Goal: Information Seeking & Learning: Learn about a topic

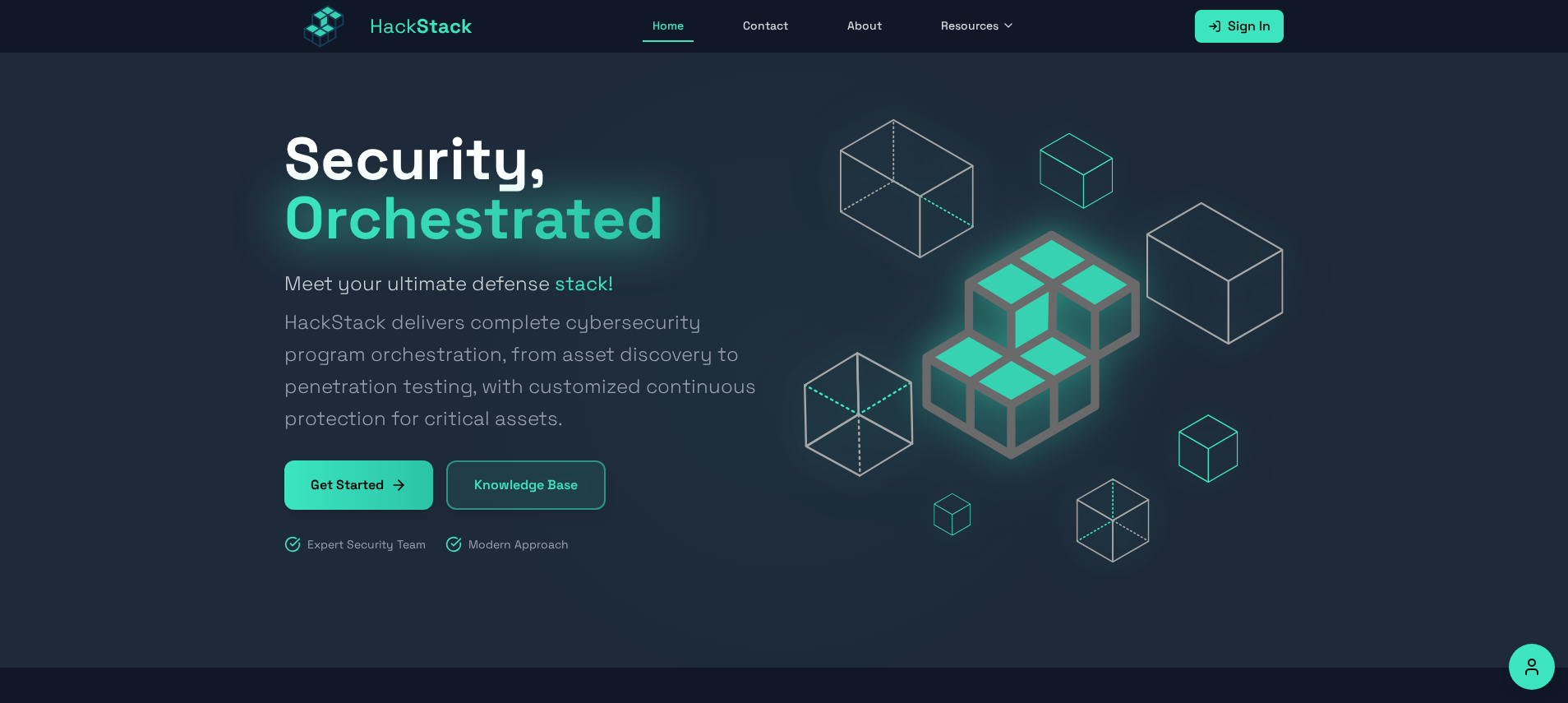
click at [575, 449] on div "Security, Orchestrated Meet your ultimate defense stack! HackStack delivers com…" at bounding box center [524, 340] width 480 height 424
click at [572, 475] on link "Knowledge Base" at bounding box center [525, 485] width 159 height 49
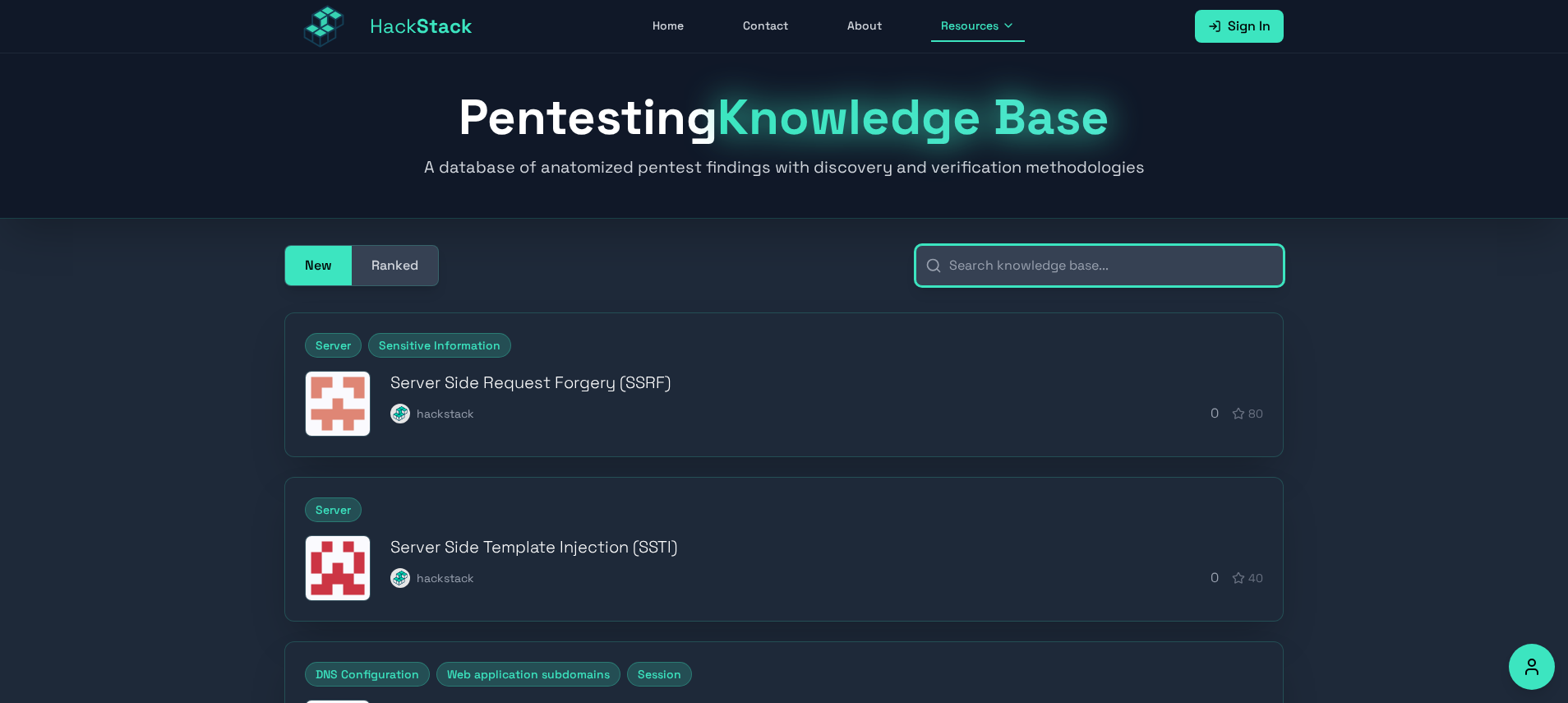
click at [991, 274] on input "text" at bounding box center [1100, 265] width 368 height 41
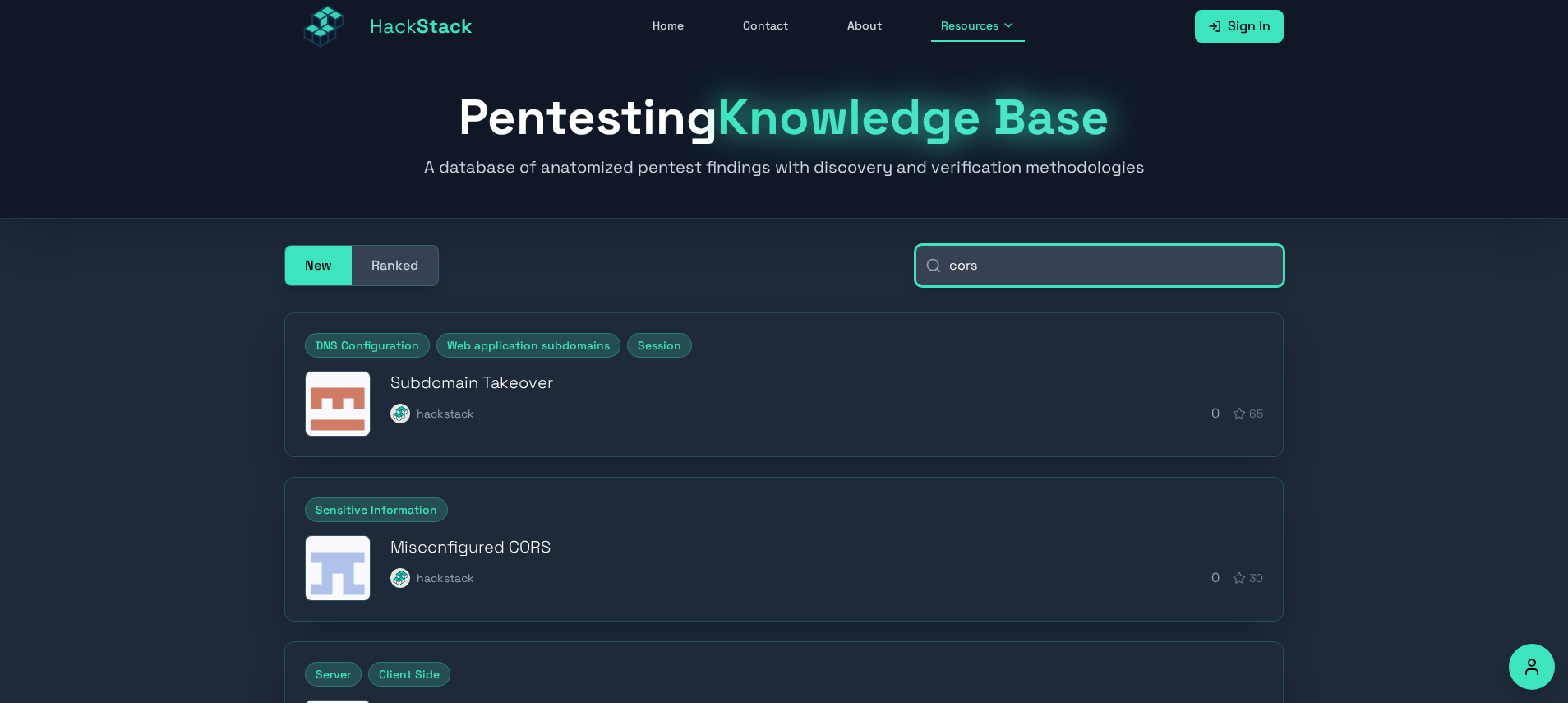
type input "cors"
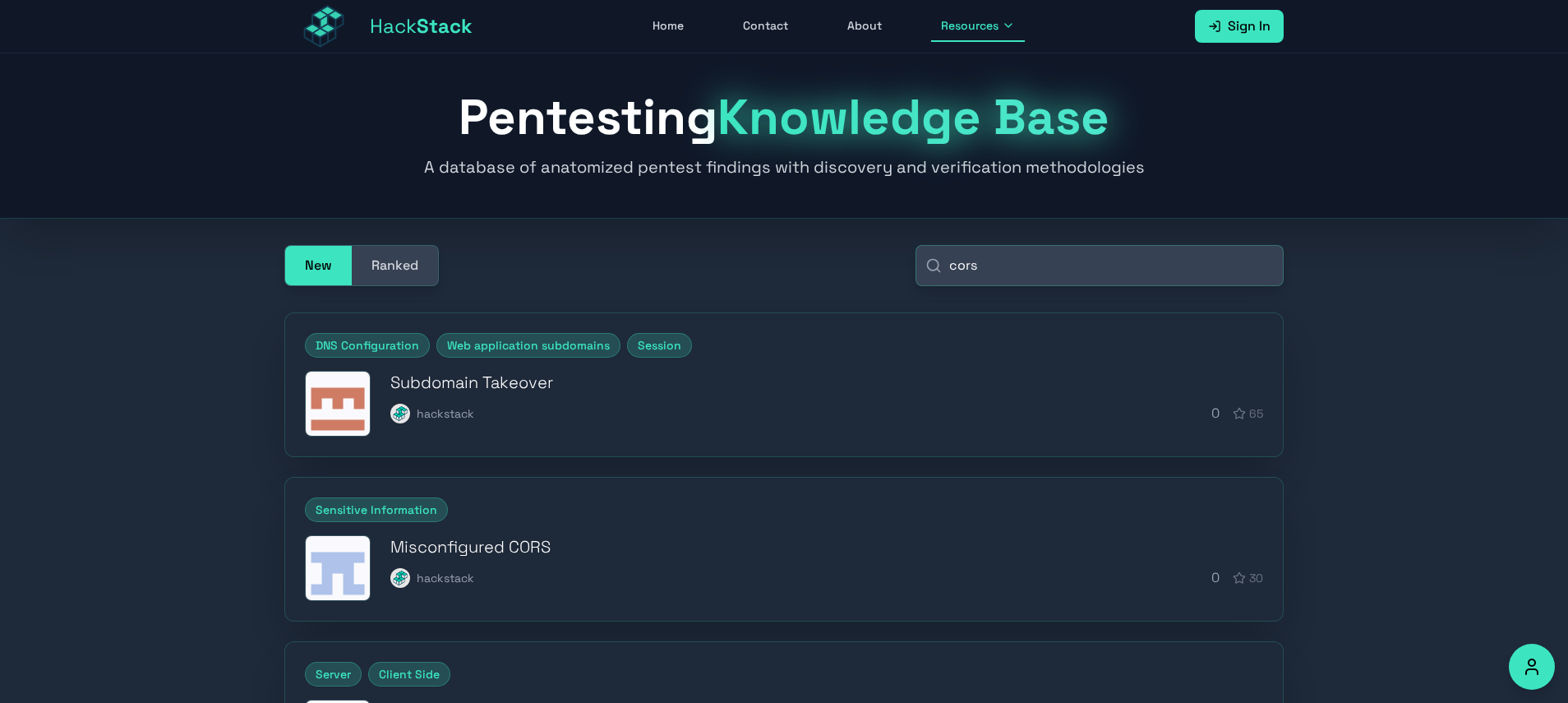
click at [593, 559] on div "Misconfigured CORS hackstack 0 30" at bounding box center [827, 561] width 873 height 53
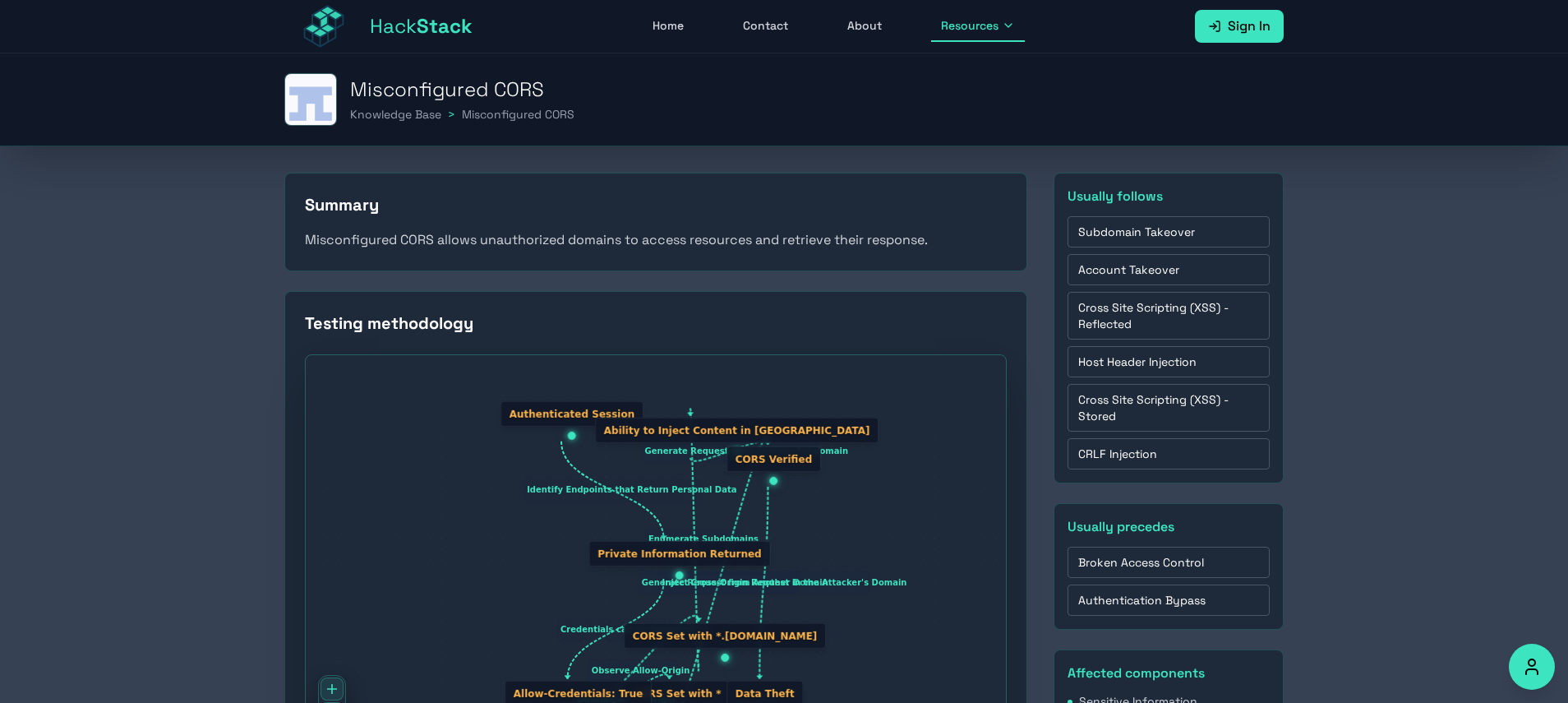
click at [696, 243] on p "Misconfigured CORS allows unauthorized domains to access resources and retrieve…" at bounding box center [656, 240] width 702 height 21
click at [695, 242] on p "Misconfigured CORS allows unauthorized domains to access resources and retrieve…" at bounding box center [656, 240] width 702 height 21
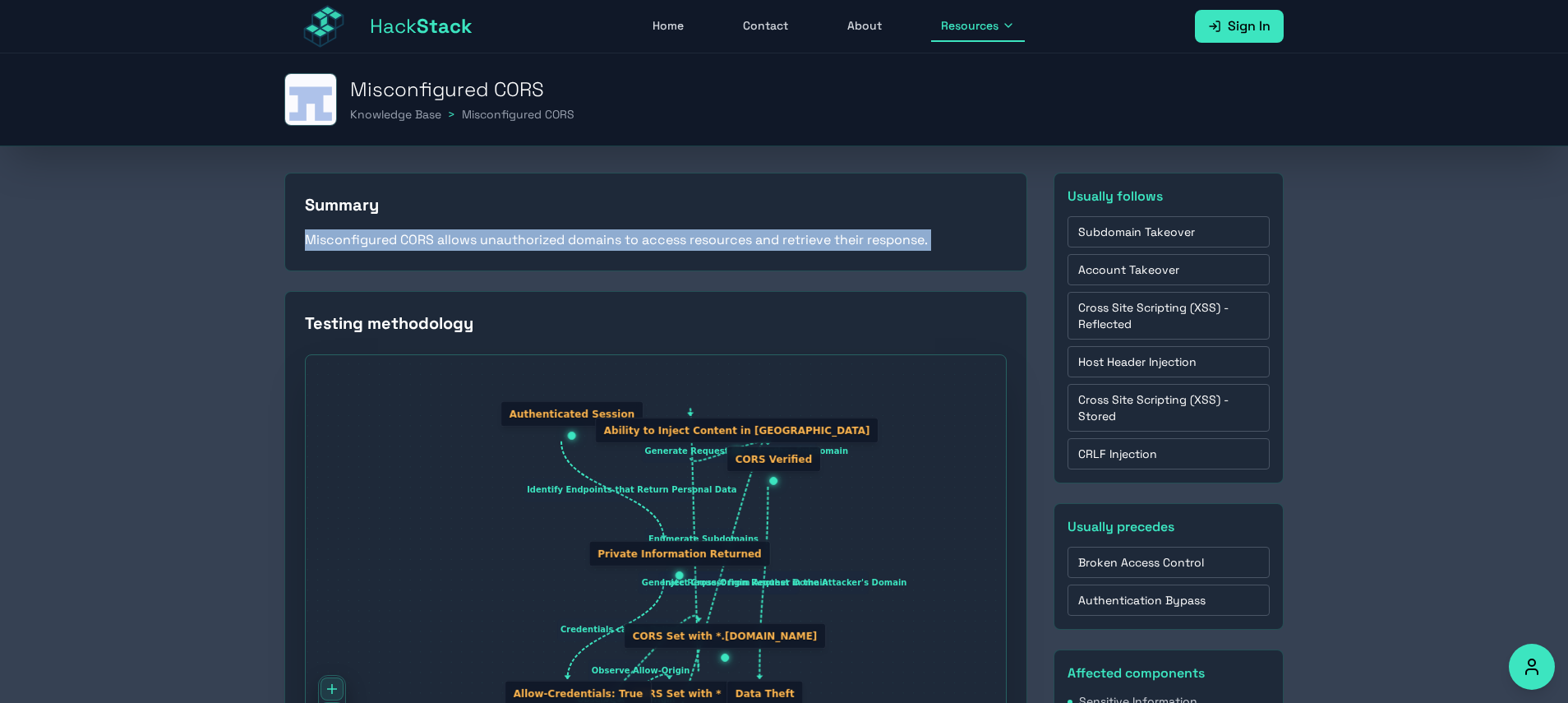
click at [695, 242] on p "Misconfigured CORS allows unauthorized domains to access resources and retrieve…" at bounding box center [656, 240] width 702 height 21
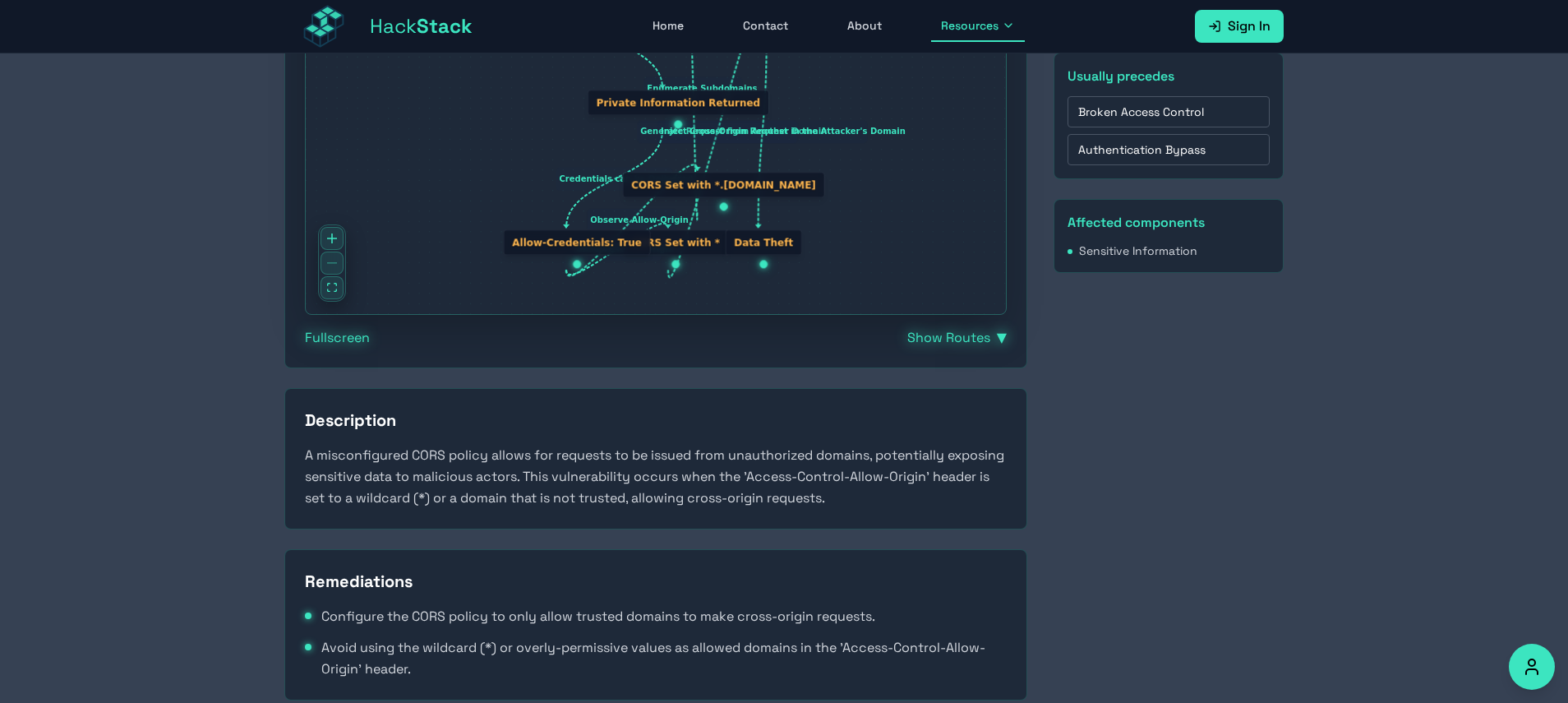
scroll to position [475, 0]
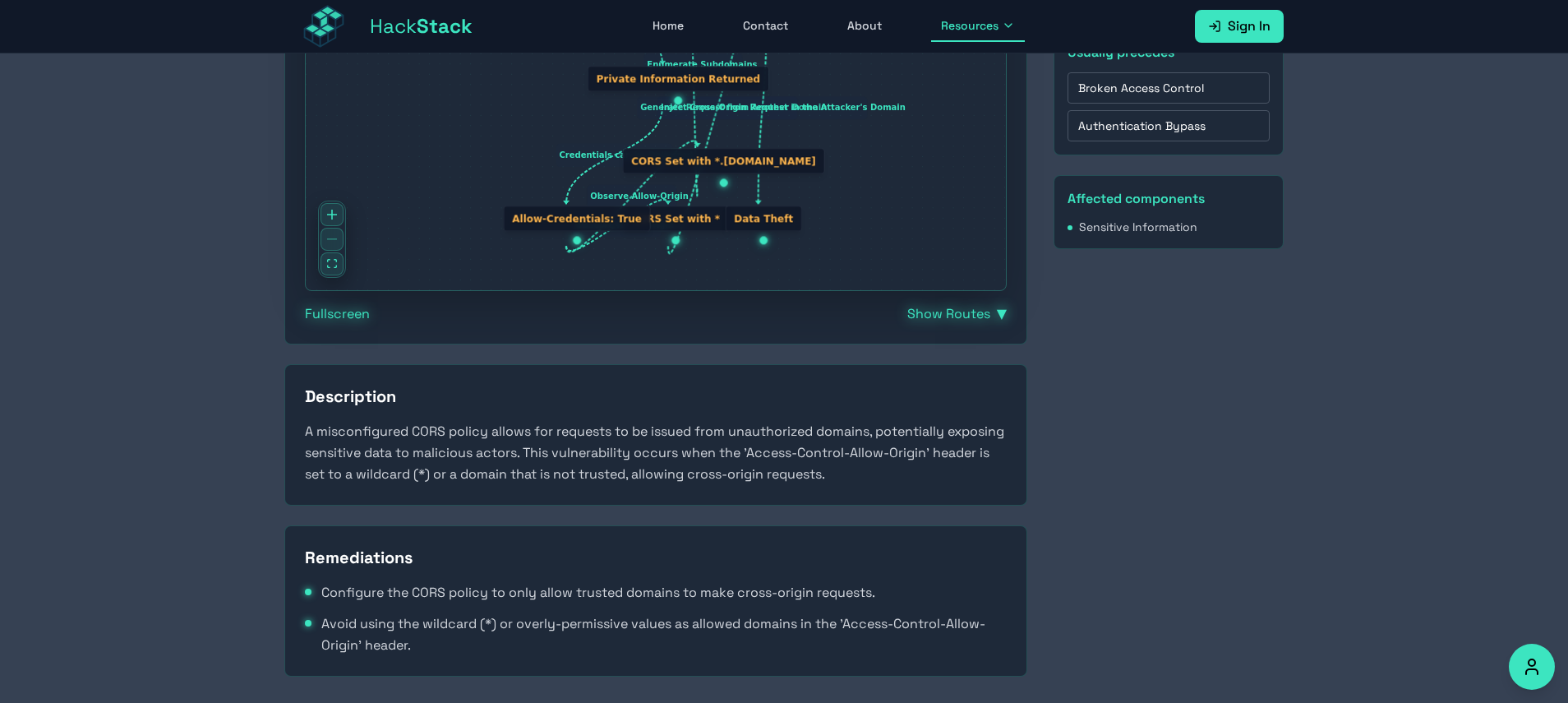
copy p "Misconfigured CORS allows unauthorized domains to access resources and retrieve…"
click at [603, 462] on p "A misconfigured CORS policy allows for requests to be issued from unauthorized …" at bounding box center [656, 452] width 702 height 64
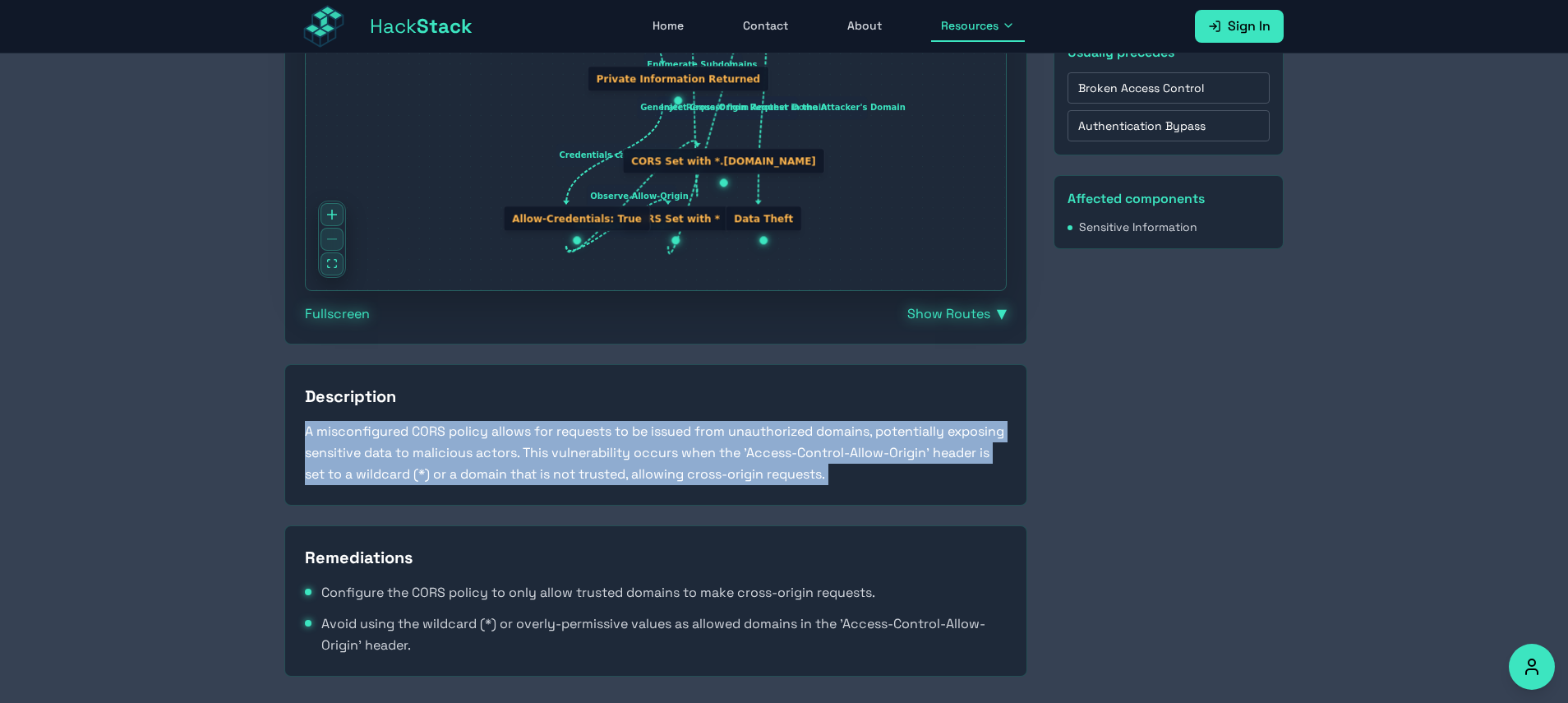
click at [603, 462] on p "A misconfigured CORS policy allows for requests to be issued from unauthorized …" at bounding box center [656, 452] width 702 height 64
copy p "A misconfigured CORS policy allows for requests to be issued from unauthorized …"
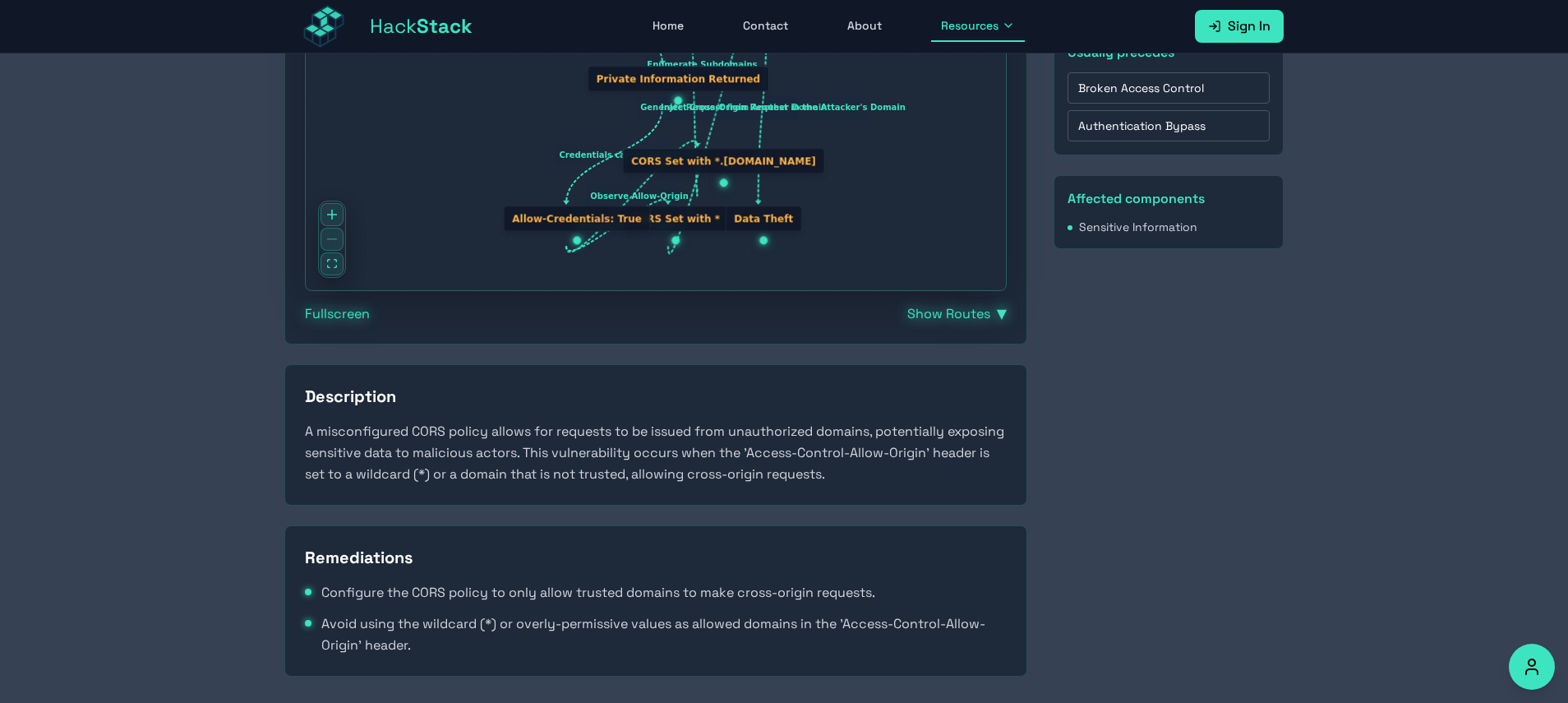
click at [541, 640] on span "Avoid using the wildcard (*) or overly-permissive values as allowed domains in …" at bounding box center [663, 635] width 685 height 43
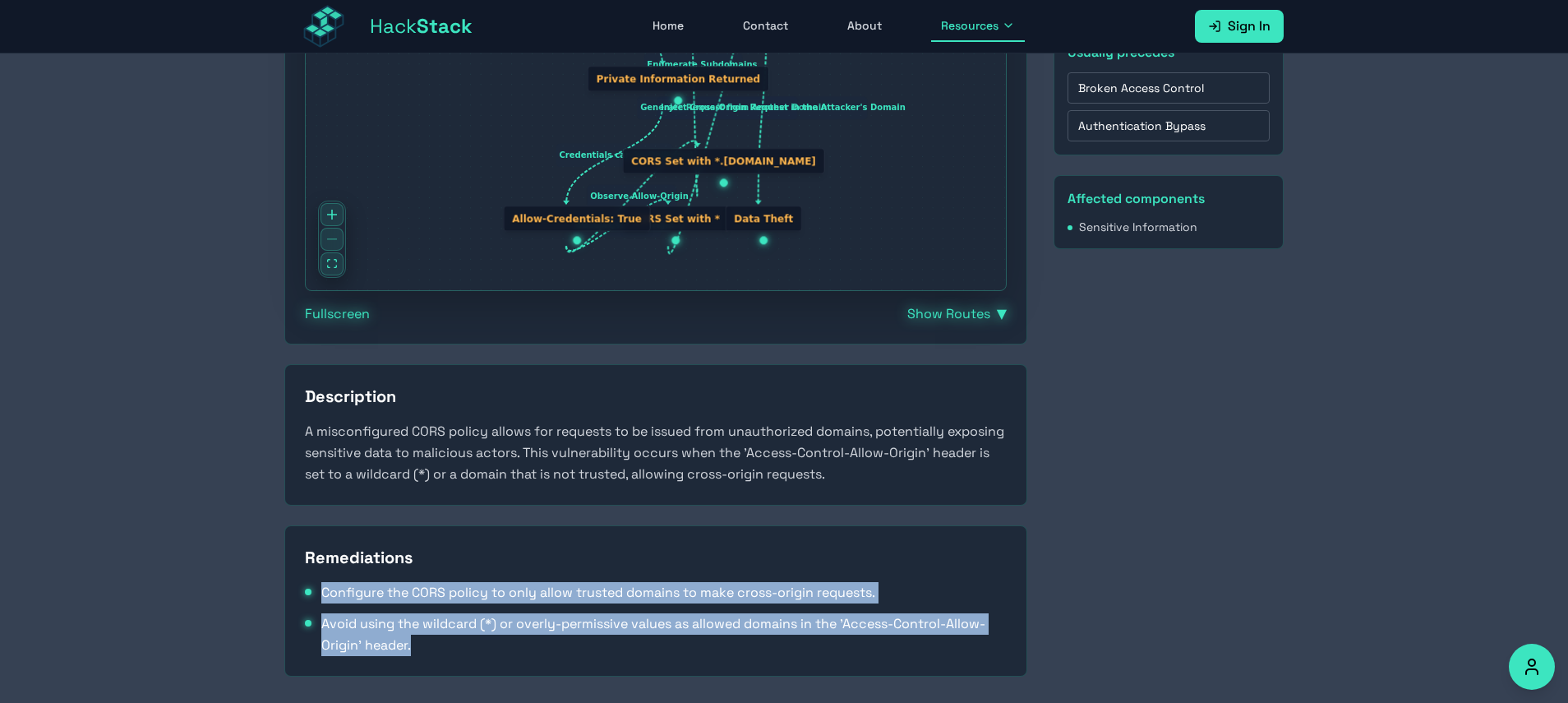
drag, startPoint x: 540, startPoint y: 643, endPoint x: 294, endPoint y: 589, distance: 251.9
click at [294, 589] on div "Remediations Configure the CORS policy to only allow trusted domains to make cr…" at bounding box center [655, 600] width 743 height 151
copy ul "Configure the CORS policy to only allow trusted domains to make cross-origin re…"
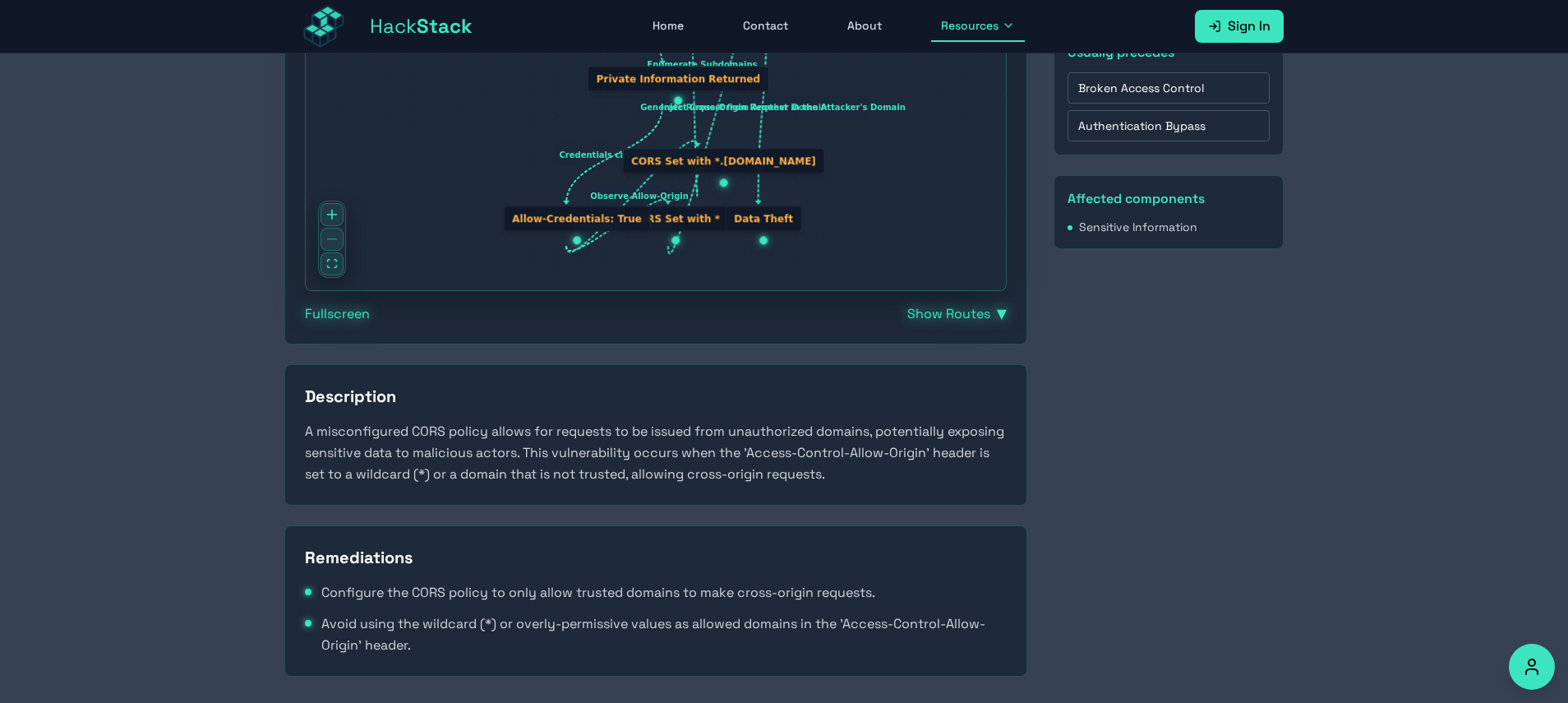
click at [926, 505] on div "Summary Misconfigured CORS allows unauthorized domains to access resources and …" at bounding box center [655, 187] width 743 height 978
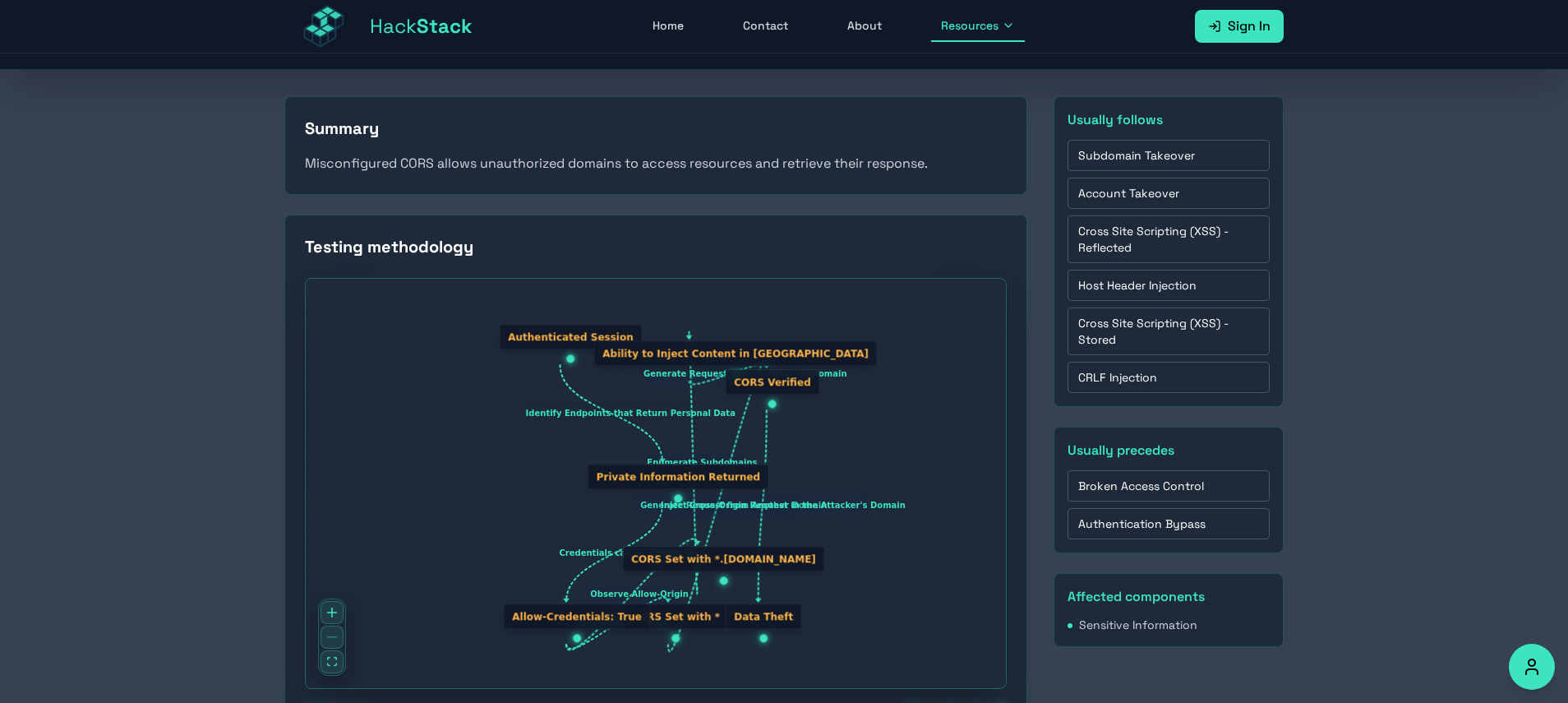
scroll to position [0, 0]
